Goal: Information Seeking & Learning: Learn about a topic

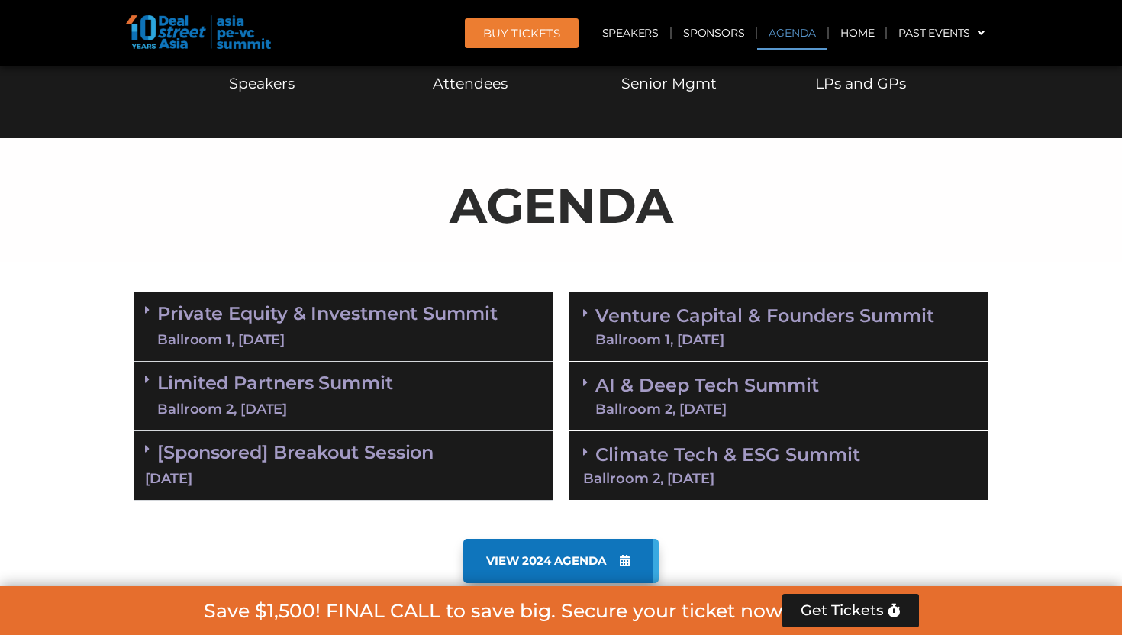
scroll to position [797, 0]
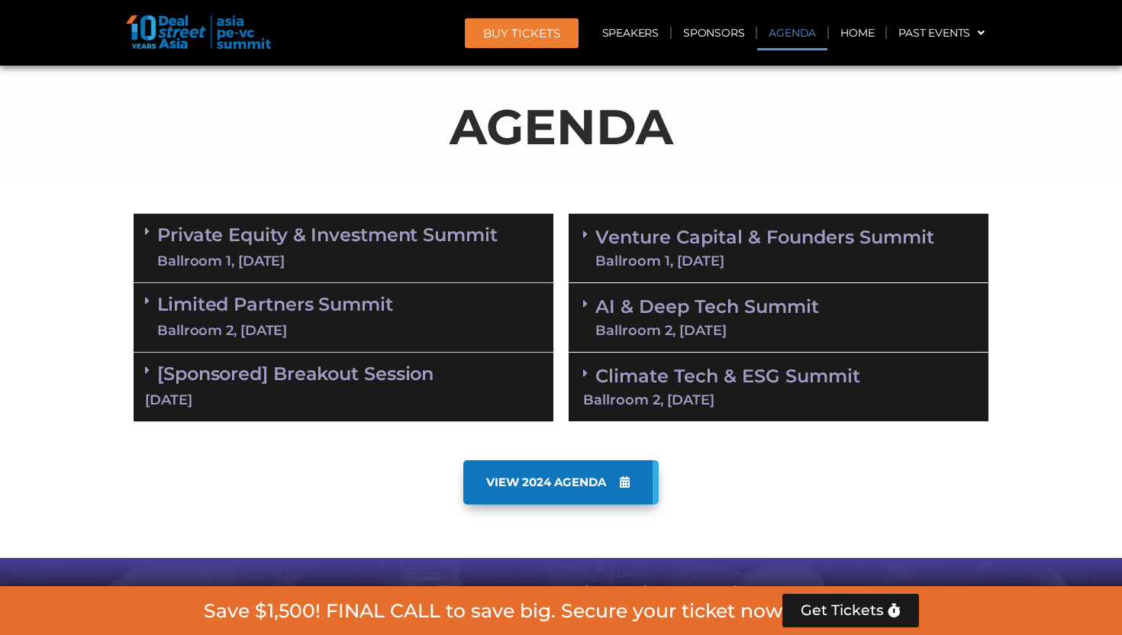
click at [671, 308] on link "AI & Deep Tech Summit Ballroom 2, [DATE]" at bounding box center [707, 318] width 224 height 40
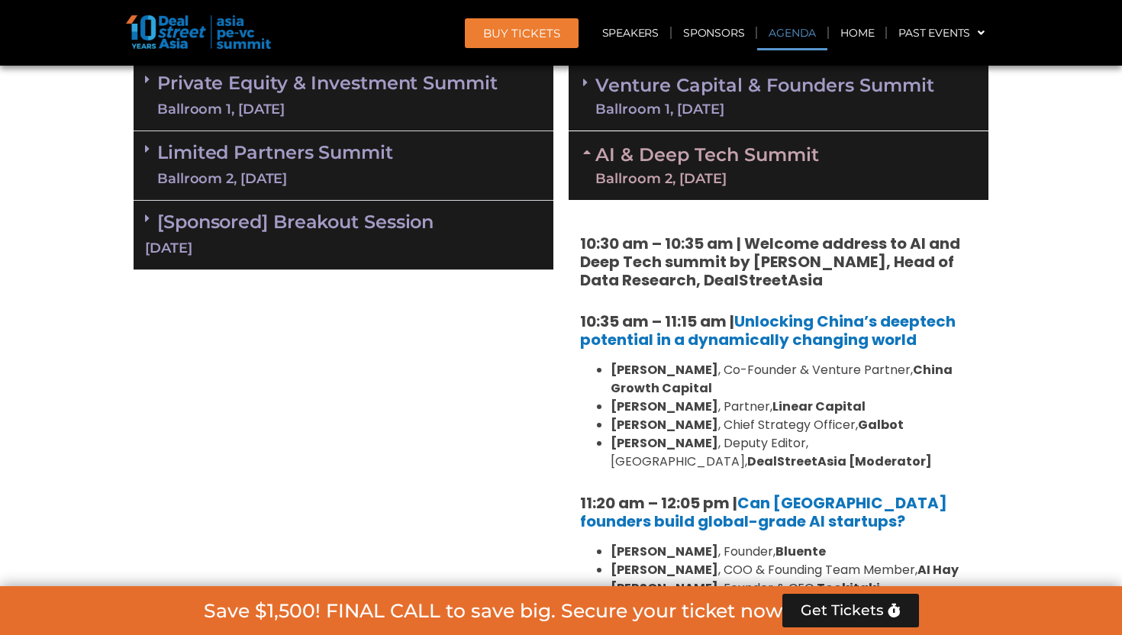
scroll to position [981, 0]
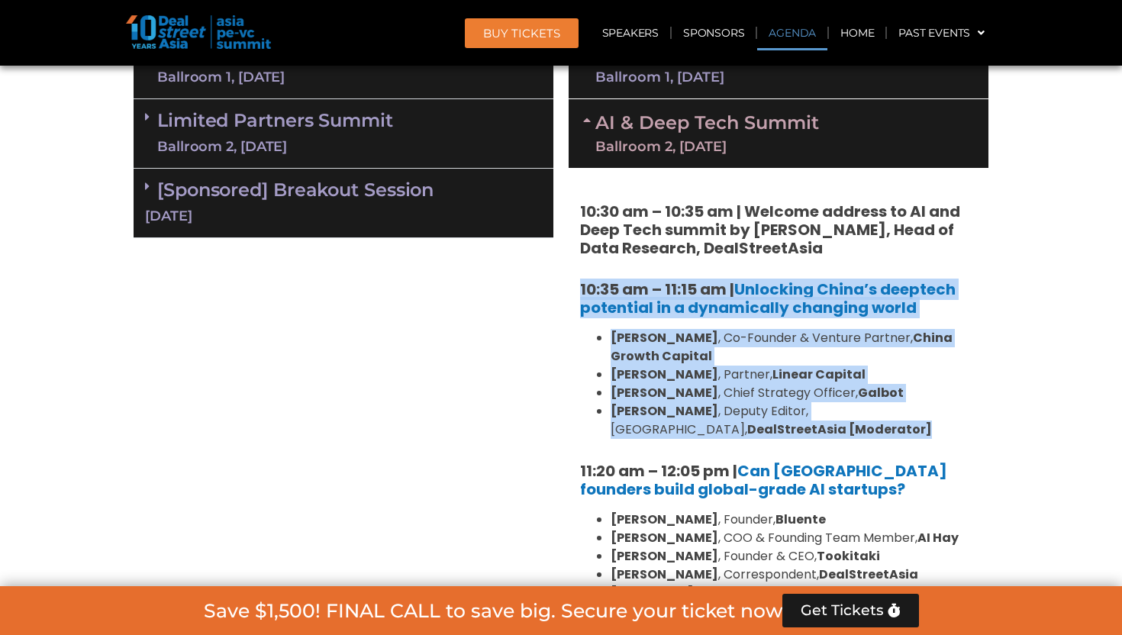
drag, startPoint x: 665, startPoint y: 423, endPoint x: 579, endPoint y: 279, distance: 167.6
click at [579, 279] on div "10:30 am – 10:35 am | Welcome address to AI and Deep Tech summit by [PERSON_NAM…" at bounding box center [778, 537] width 420 height 738
copy div "10:35 am – 11:15 am | Unlocking China’s deeptech potential in a dynamically cha…"
click at [710, 307] on link "Unlocking China’s deeptech potential in a dynamically changing world" at bounding box center [767, 298] width 375 height 40
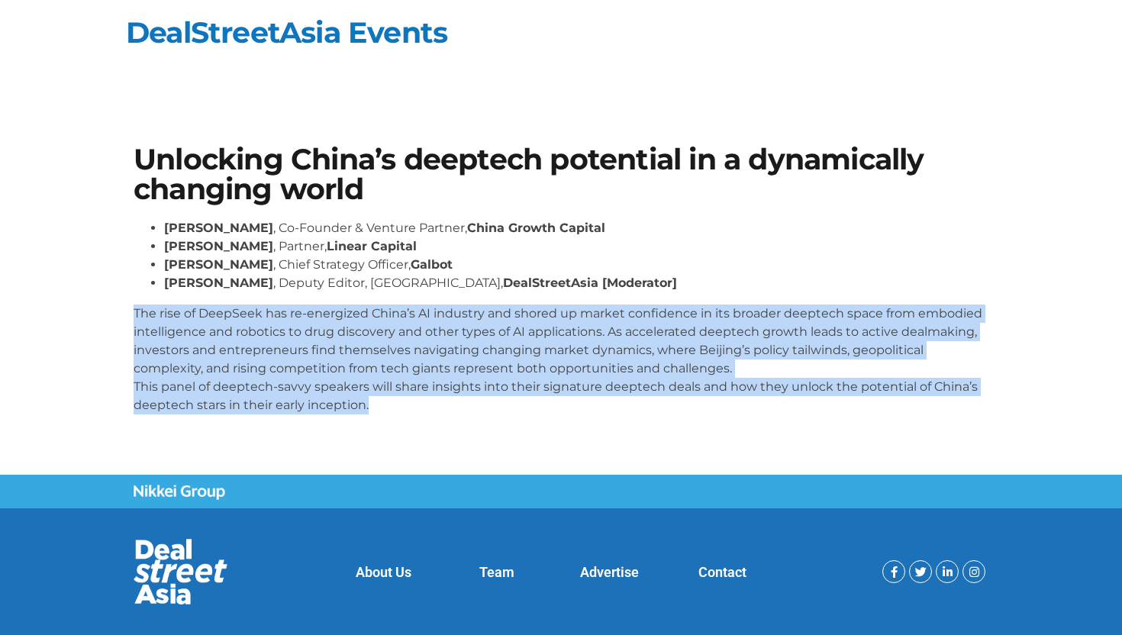
copy p "The rise of DeepSeek has re-energized China’s AI industry and shored up market …"
drag, startPoint x: 394, startPoint y: 404, endPoint x: 132, endPoint y: 315, distance: 276.5
click at [132, 315] on div "Unlocking China’s deeptech potential in a dynamically changing world [PERSON_NA…" at bounding box center [561, 285] width 870 height 297
